Goal: Information Seeking & Learning: Learn about a topic

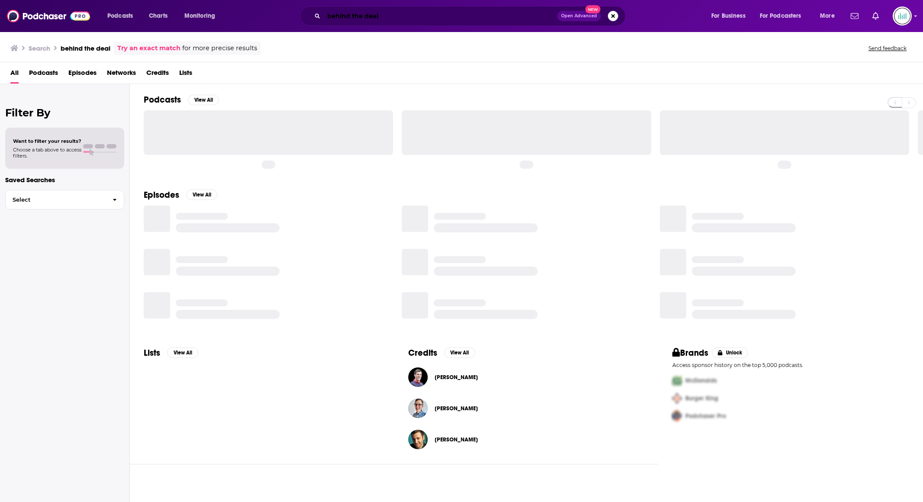
click at [504, 19] on input "behind the deal" at bounding box center [440, 16] width 233 height 14
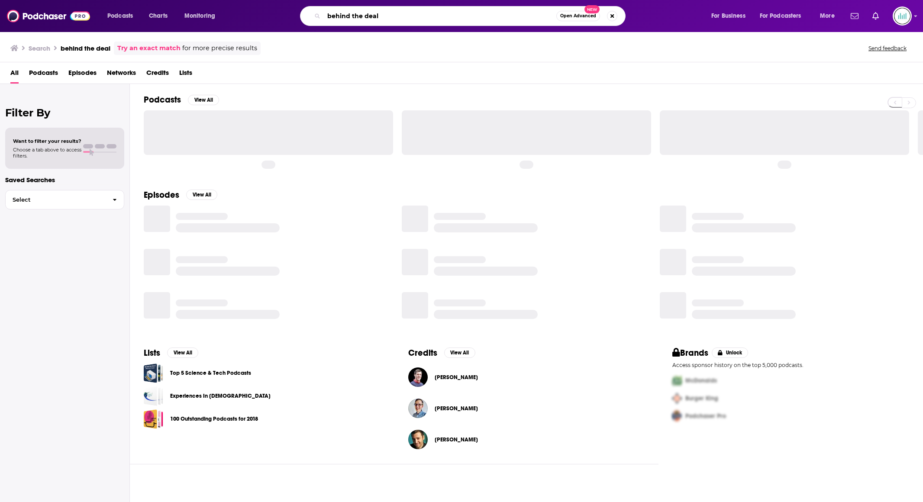
click at [503, 20] on input "behind the deal" at bounding box center [440, 16] width 232 height 14
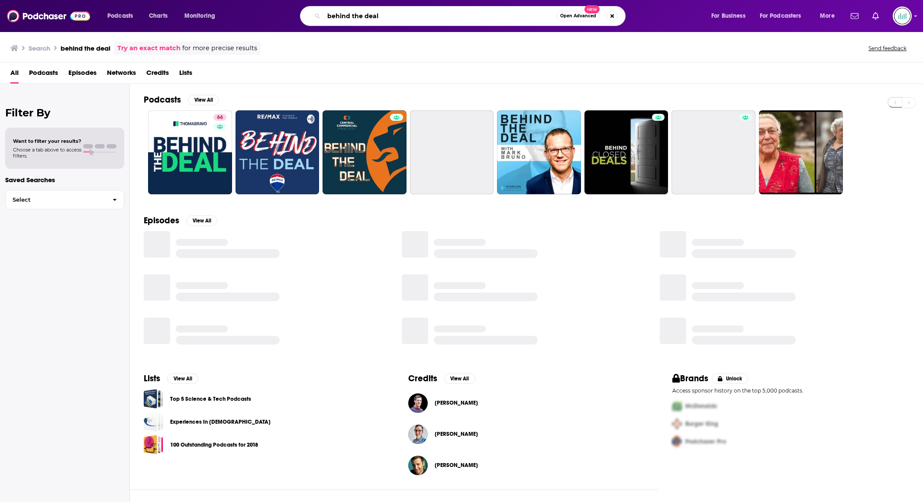
click at [504, 19] on input "behind the deal" at bounding box center [440, 16] width 232 height 14
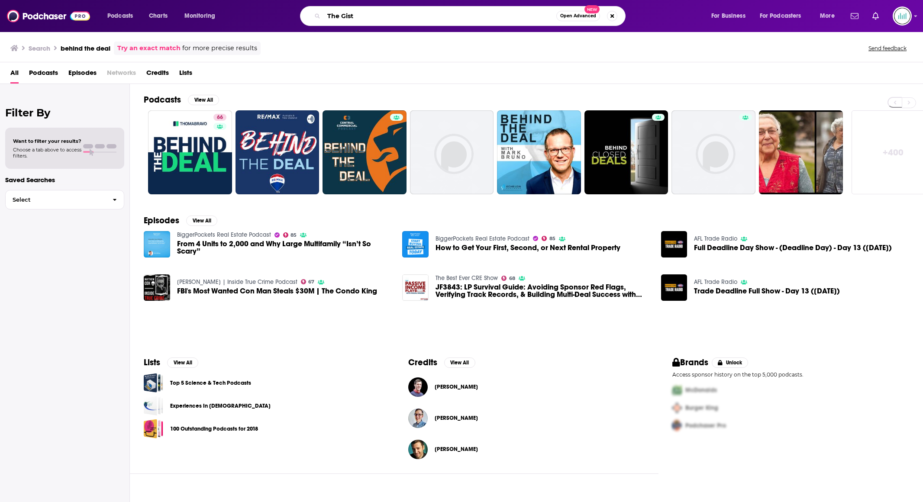
type input "The Gist"
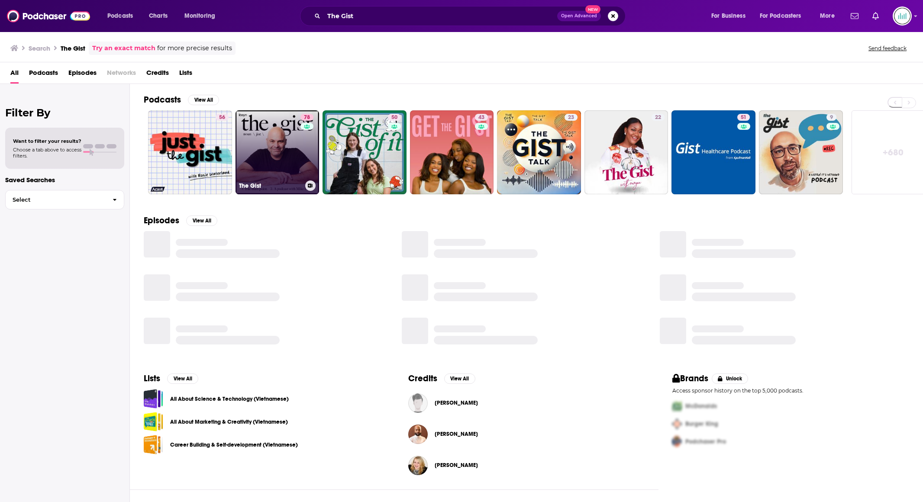
click at [261, 154] on link "78 The Gist" at bounding box center [277, 152] width 84 height 84
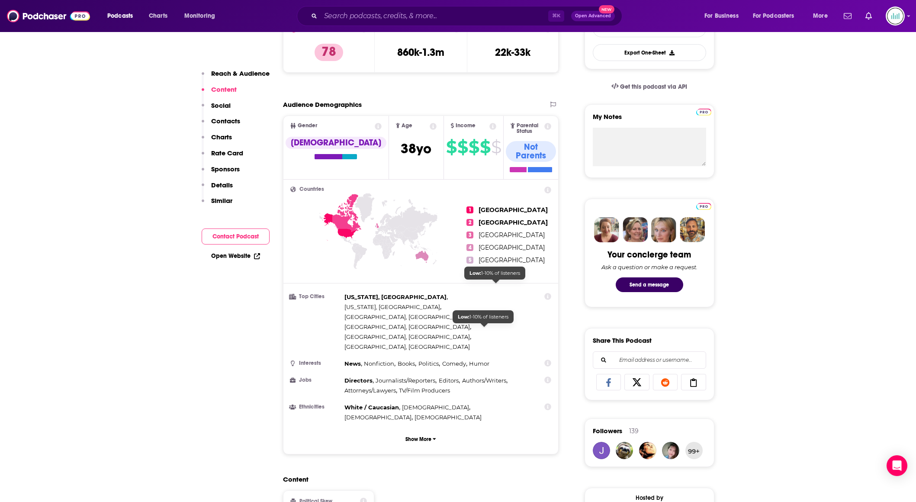
scroll to position [193, 0]
